Goal: Contribute content

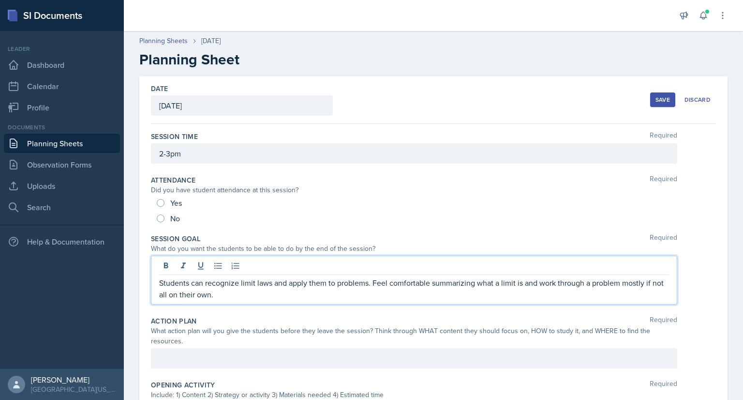
scroll to position [108, 0]
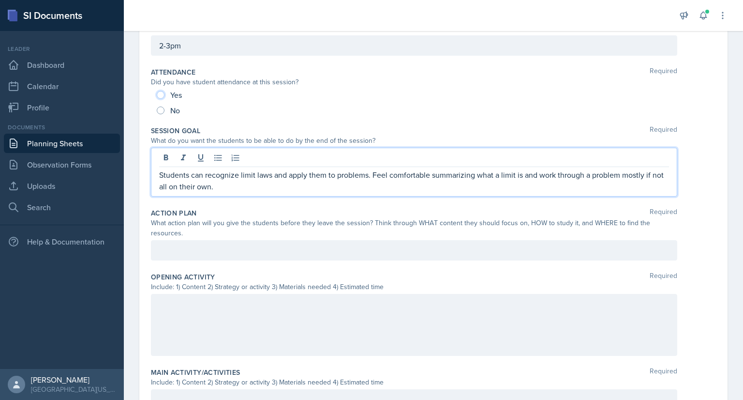
click at [159, 94] on input "Yes" at bounding box center [161, 95] width 8 height 8
radio input "true"
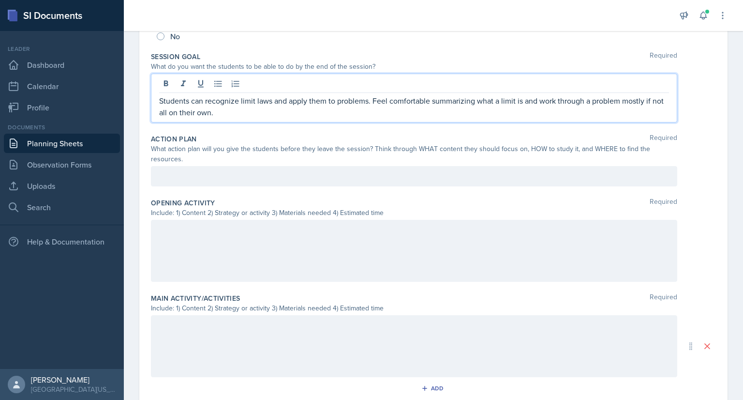
scroll to position [198, 0]
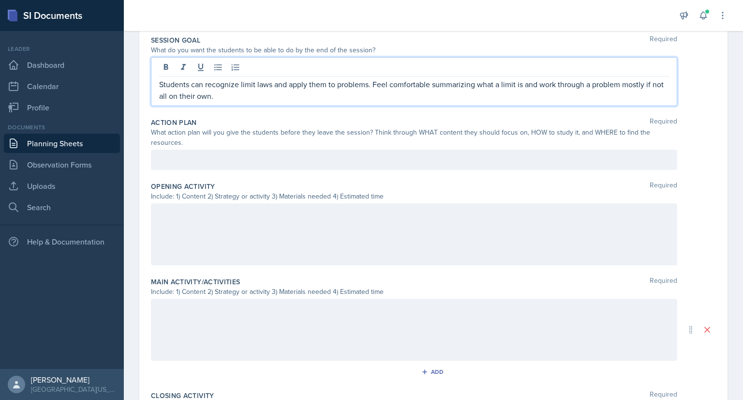
click at [250, 96] on p "Students can recognize limit laws and apply them to problems. Feel comfortable …" at bounding box center [414, 89] width 510 height 23
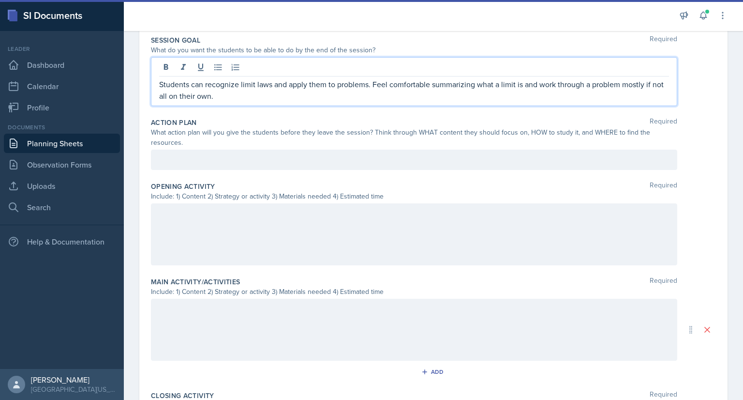
scroll to position [374, 0]
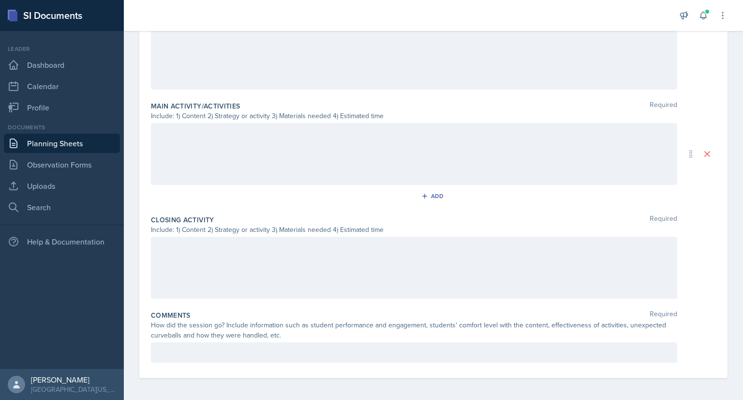
click at [229, 349] on p at bounding box center [414, 352] width 510 height 12
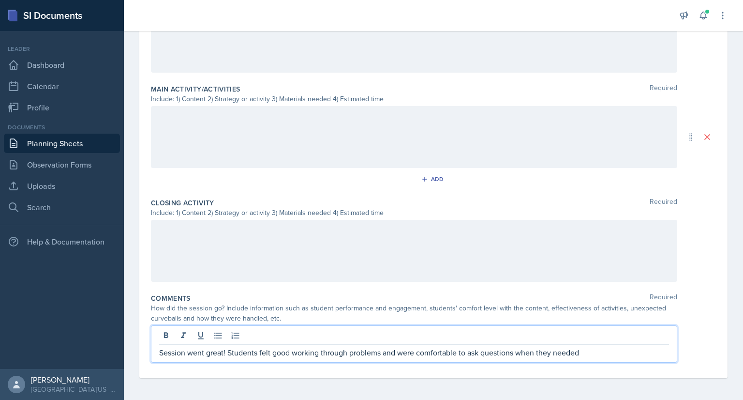
click at [582, 353] on p "Session went great! Students felt good working through problems and were comfor…" at bounding box center [414, 352] width 510 height 12
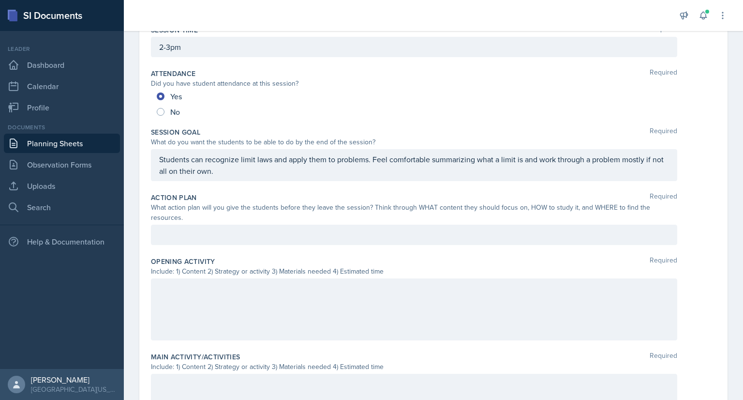
scroll to position [89, 0]
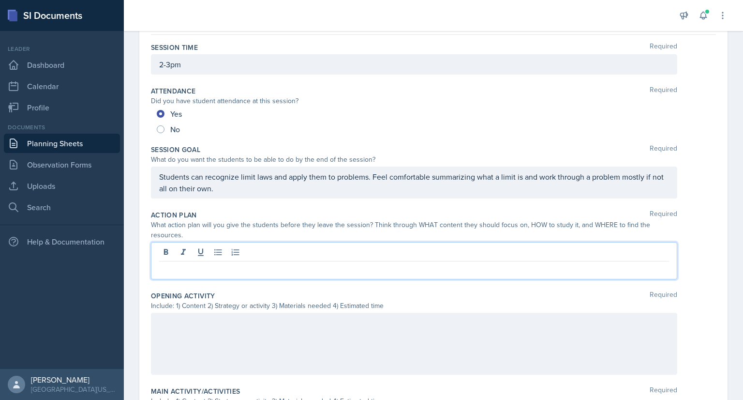
click at [177, 263] on p at bounding box center [414, 269] width 510 height 12
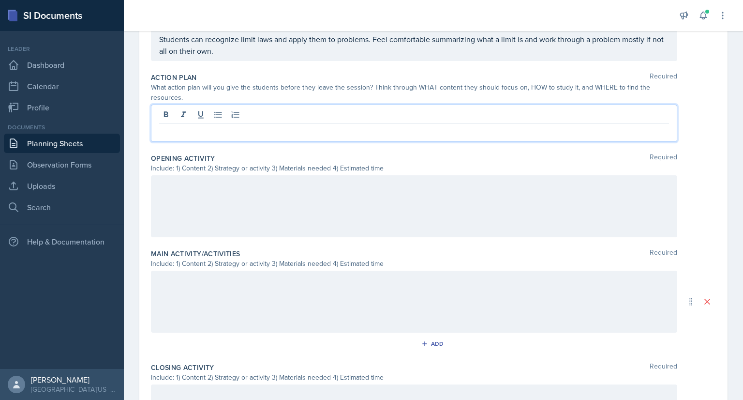
click at [201, 185] on p at bounding box center [414, 185] width 510 height 12
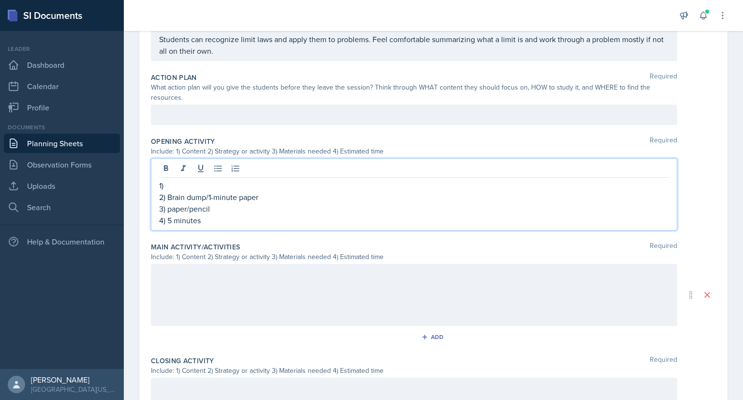
click at [170, 183] on p "1)" at bounding box center [414, 185] width 510 height 12
click at [222, 284] on div at bounding box center [414, 295] width 526 height 62
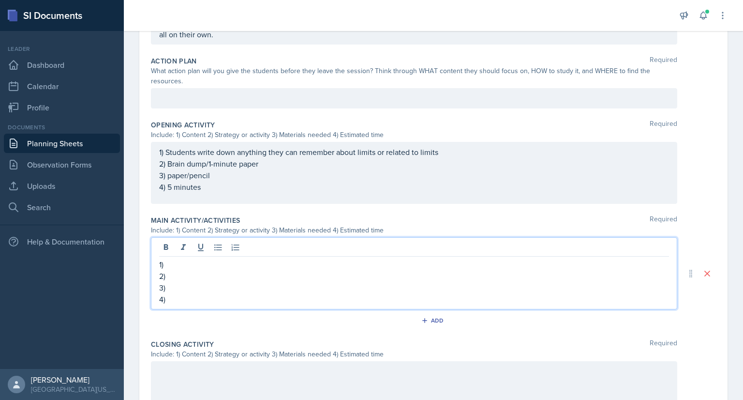
click at [190, 276] on p "2)" at bounding box center [414, 276] width 510 height 12
click at [192, 286] on p "3)" at bounding box center [414, 288] width 510 height 12
click at [191, 299] on p "4)" at bounding box center [414, 299] width 510 height 12
click at [181, 266] on p "1)" at bounding box center [414, 264] width 510 height 12
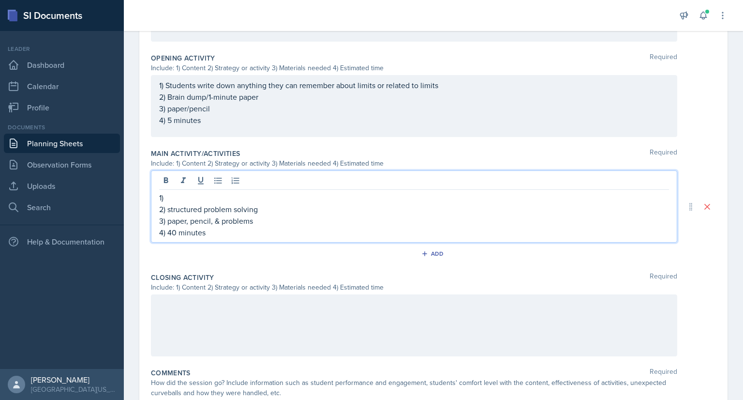
click at [197, 302] on p at bounding box center [414, 305] width 510 height 12
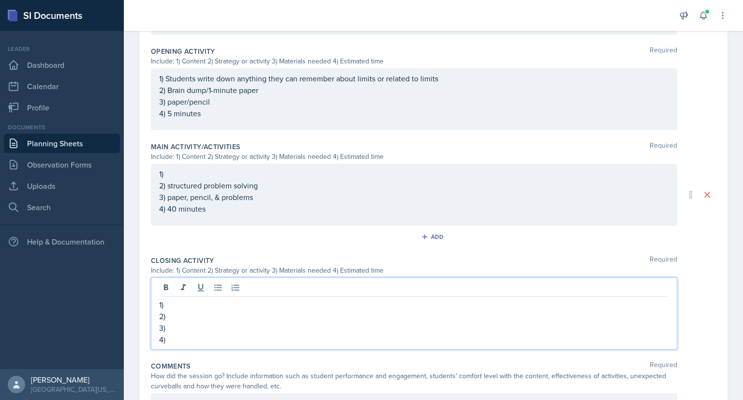
click at [196, 302] on p "1)" at bounding box center [414, 305] width 510 height 12
click at [225, 306] on p "1) solving through a limit" at bounding box center [414, 305] width 510 height 12
click at [254, 305] on p "1) solving through a limit" at bounding box center [414, 305] width 510 height 12
click at [226, 322] on p "3)" at bounding box center [414, 328] width 510 height 12
click at [209, 319] on p "2)" at bounding box center [414, 316] width 510 height 12
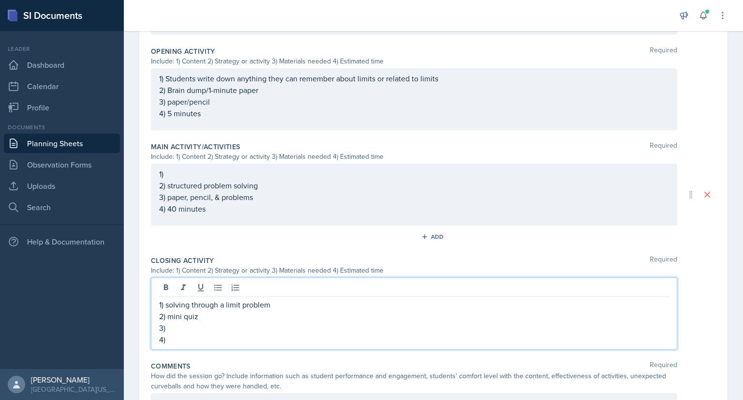
click at [186, 326] on p "3)" at bounding box center [414, 328] width 510 height 12
click at [184, 339] on p "4)" at bounding box center [414, 339] width 510 height 12
click at [219, 305] on p "1) solving through a limit problem" at bounding box center [414, 305] width 510 height 12
click at [211, 337] on p "4)" at bounding box center [414, 339] width 510 height 12
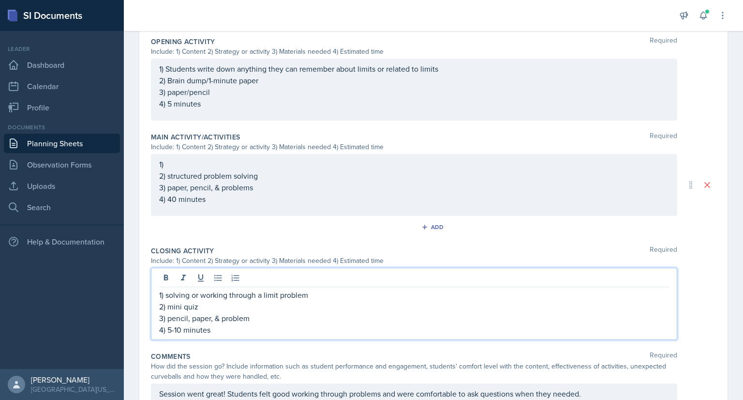
click at [183, 173] on div "1) 2) structured problem solving 3) paper, pencil, & problems 4) 40 minutes" at bounding box center [414, 185] width 526 height 62
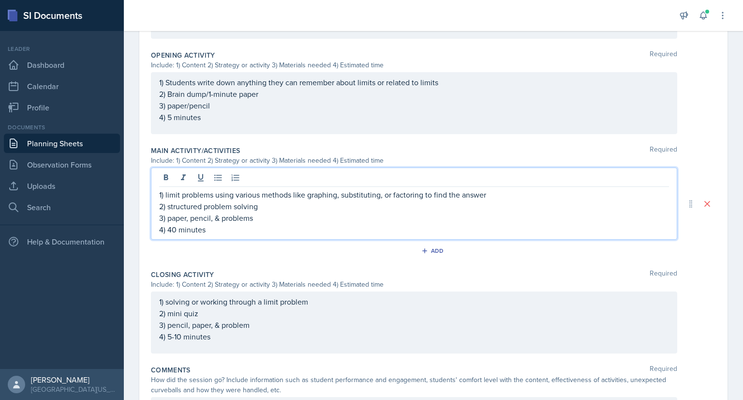
scroll to position [367, 0]
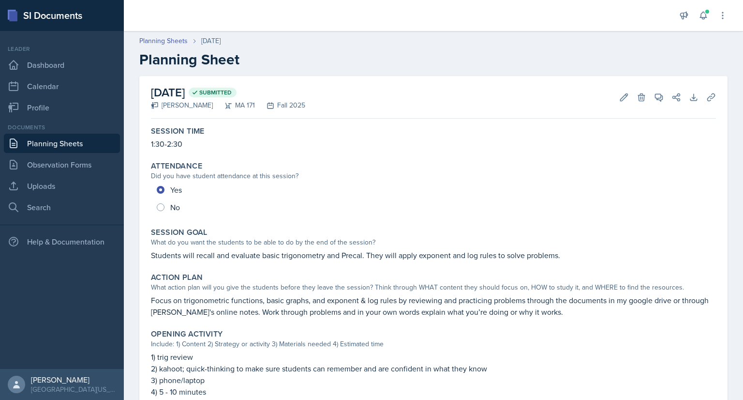
scroll to position [19, 0]
